Goal: Information Seeking & Learning: Learn about a topic

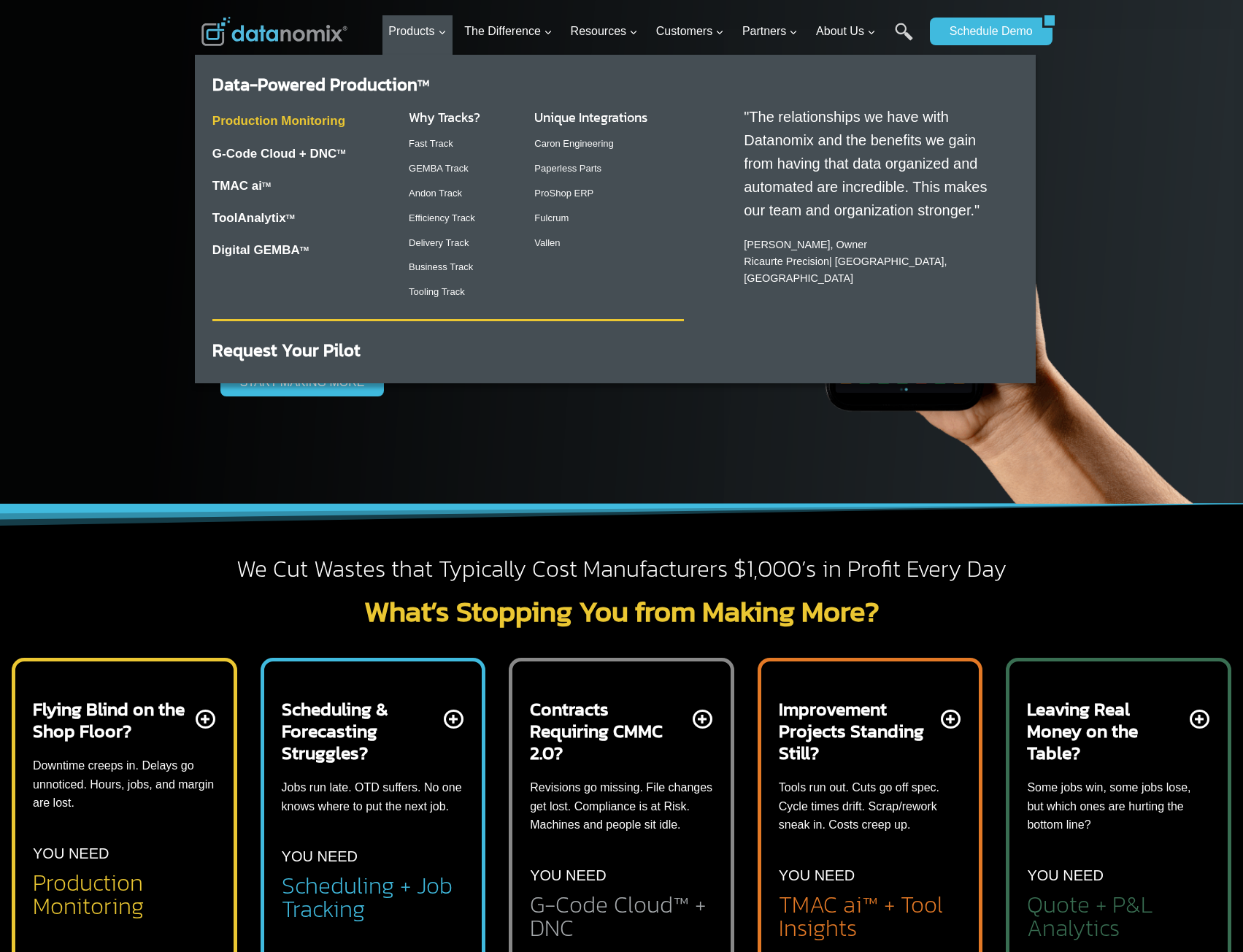
click at [337, 116] on link "Production Monitoring" at bounding box center [278, 121] width 133 height 14
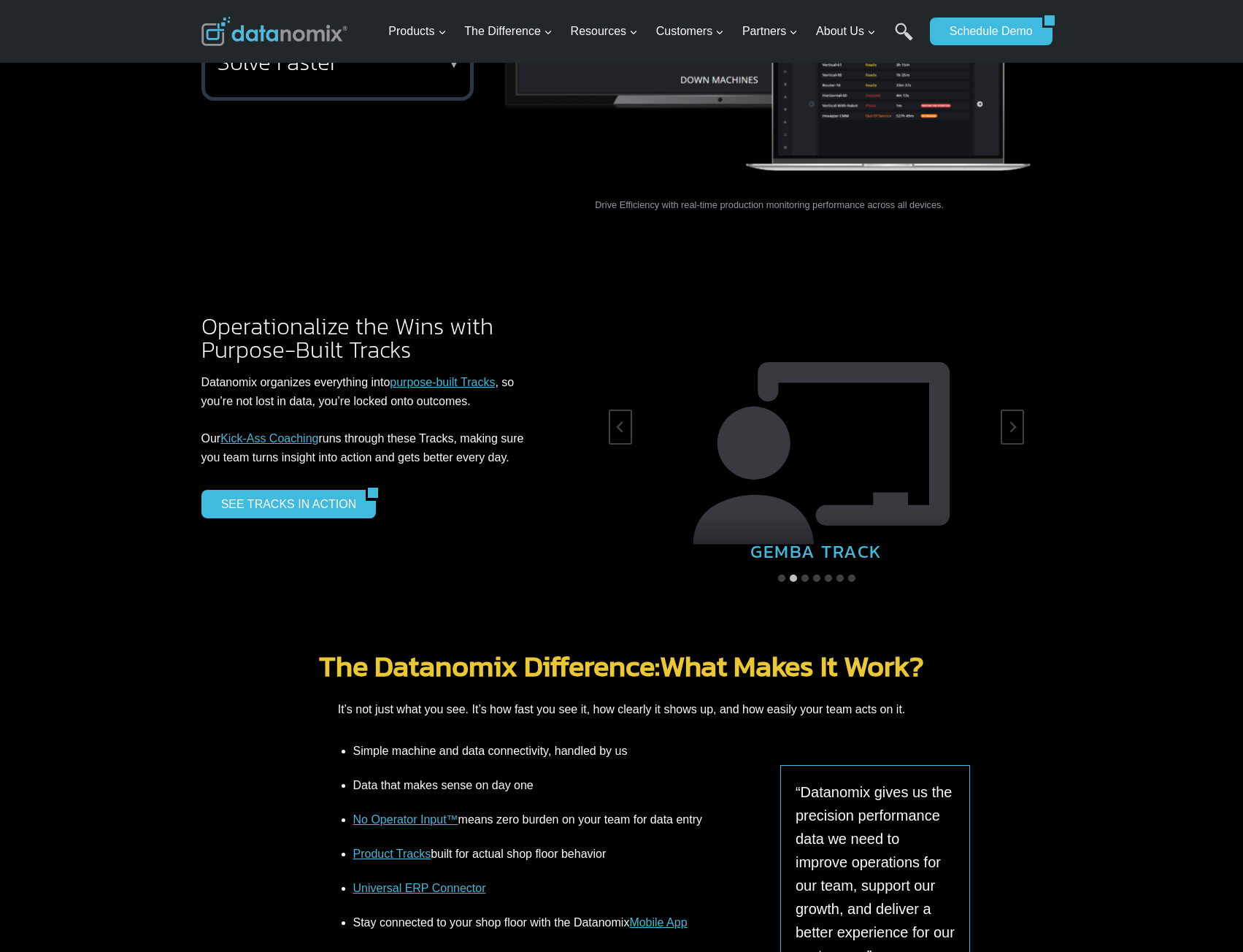
scroll to position [2409, 0]
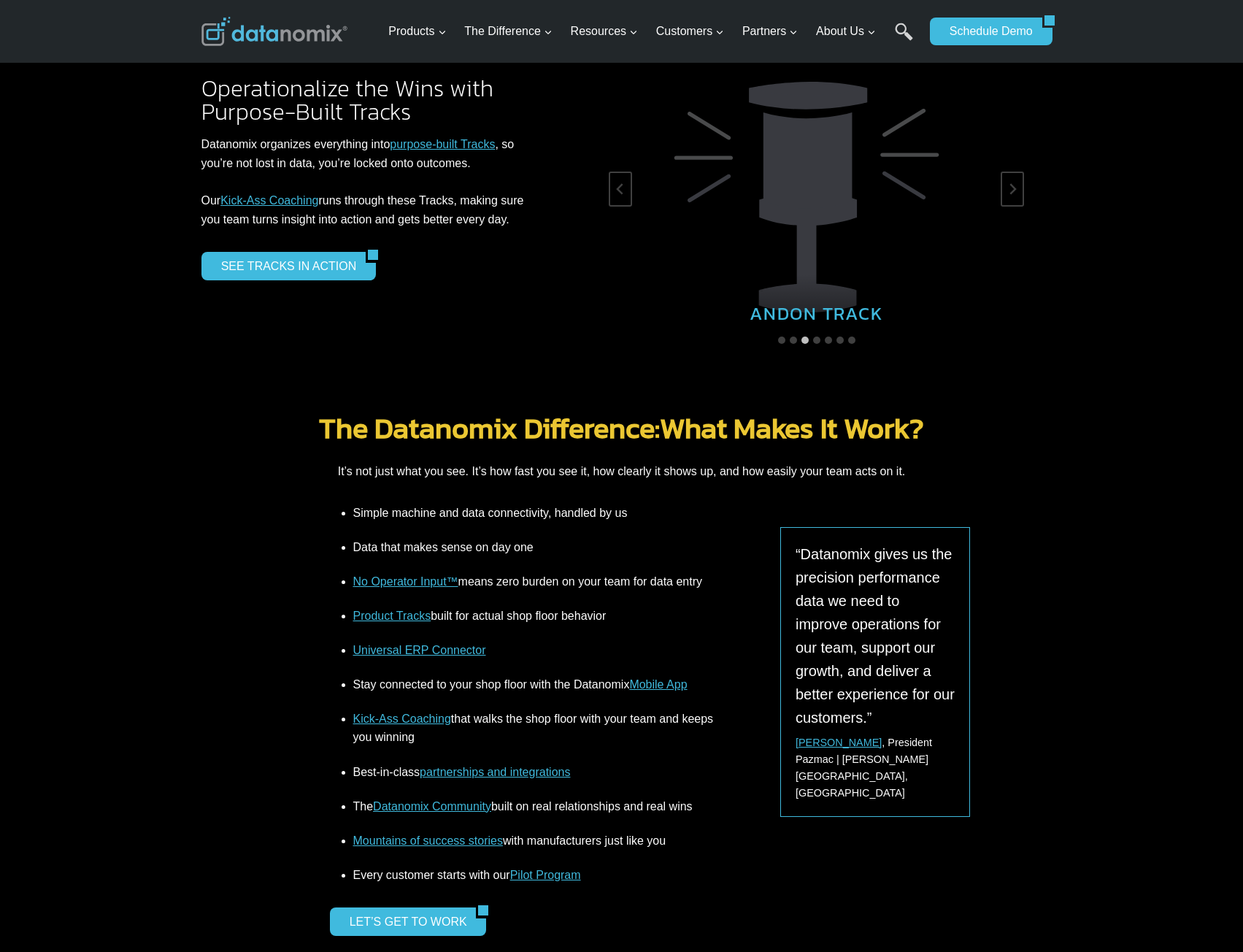
click at [405, 713] on link "Kick-Ass Coaching" at bounding box center [402, 719] width 98 height 13
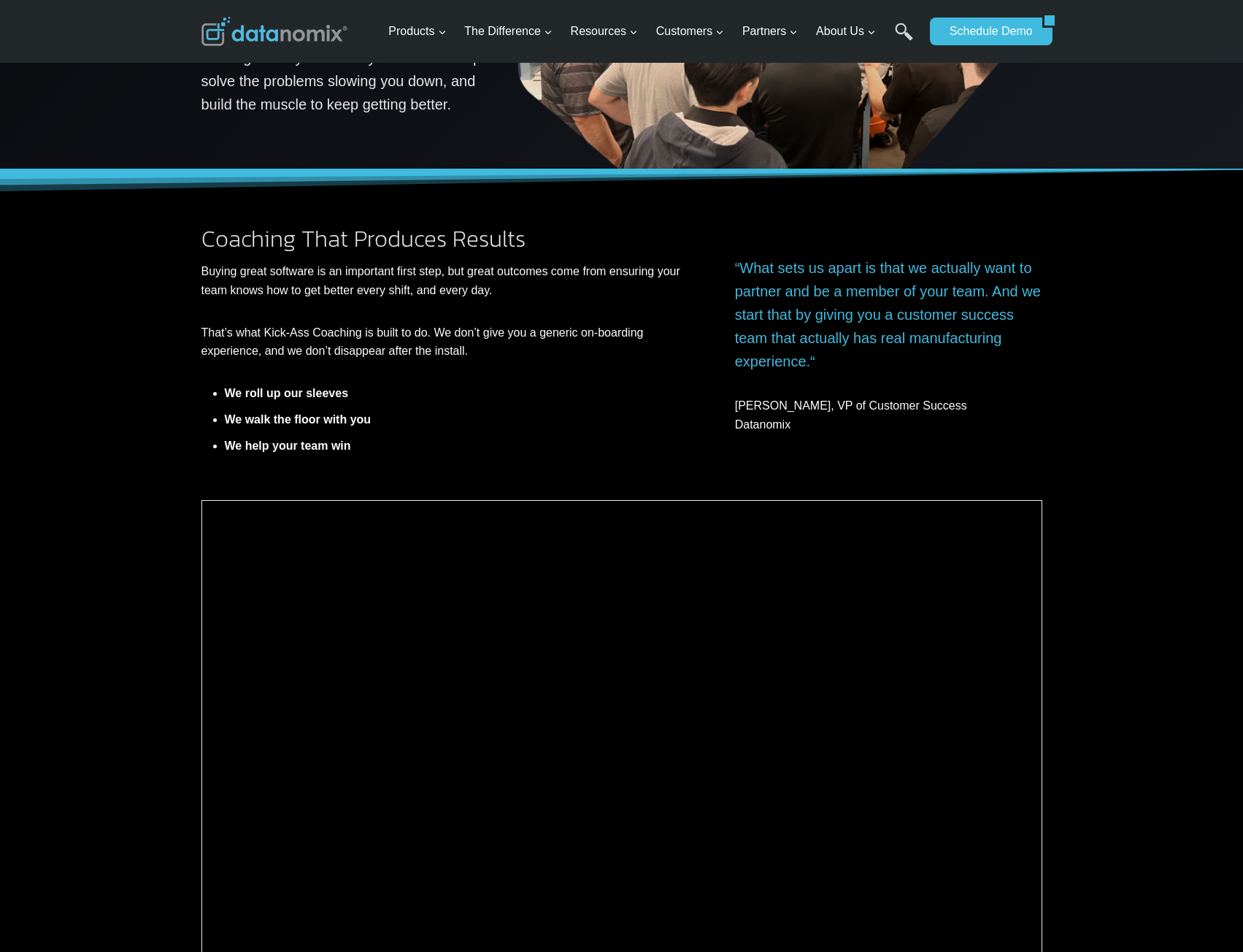
scroll to position [292, 0]
